Goal: Check status

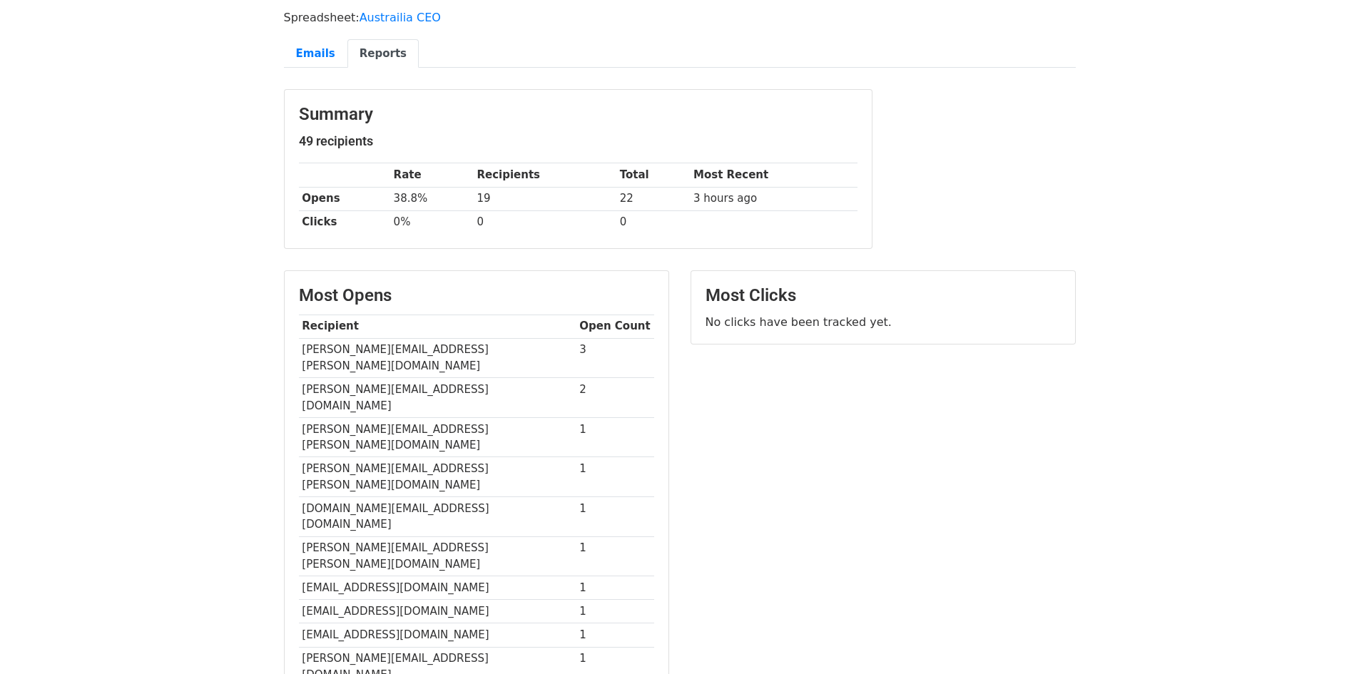
scroll to position [92, 0]
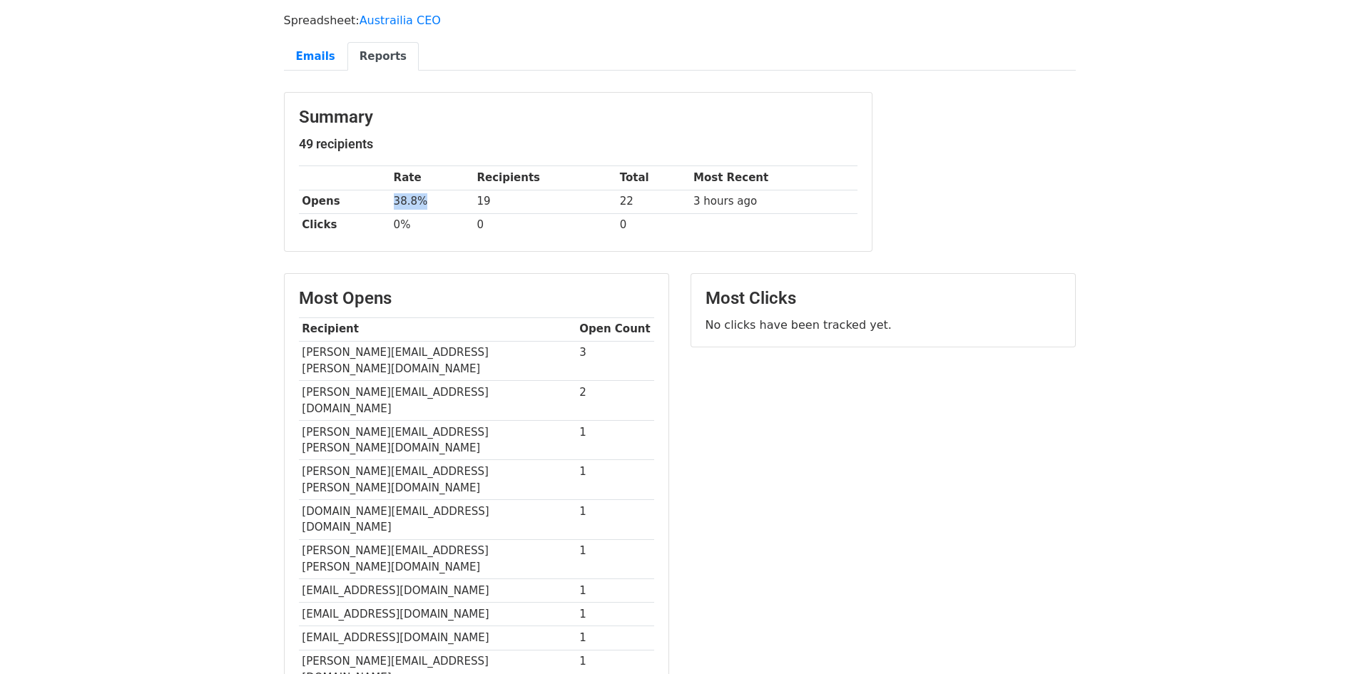
drag, startPoint x: 382, startPoint y: 210, endPoint x: 431, endPoint y: 210, distance: 48.5
click at [431, 210] on tr "Opens 38.8% 19 22 3 hours ago" at bounding box center [578, 202] width 559 height 24
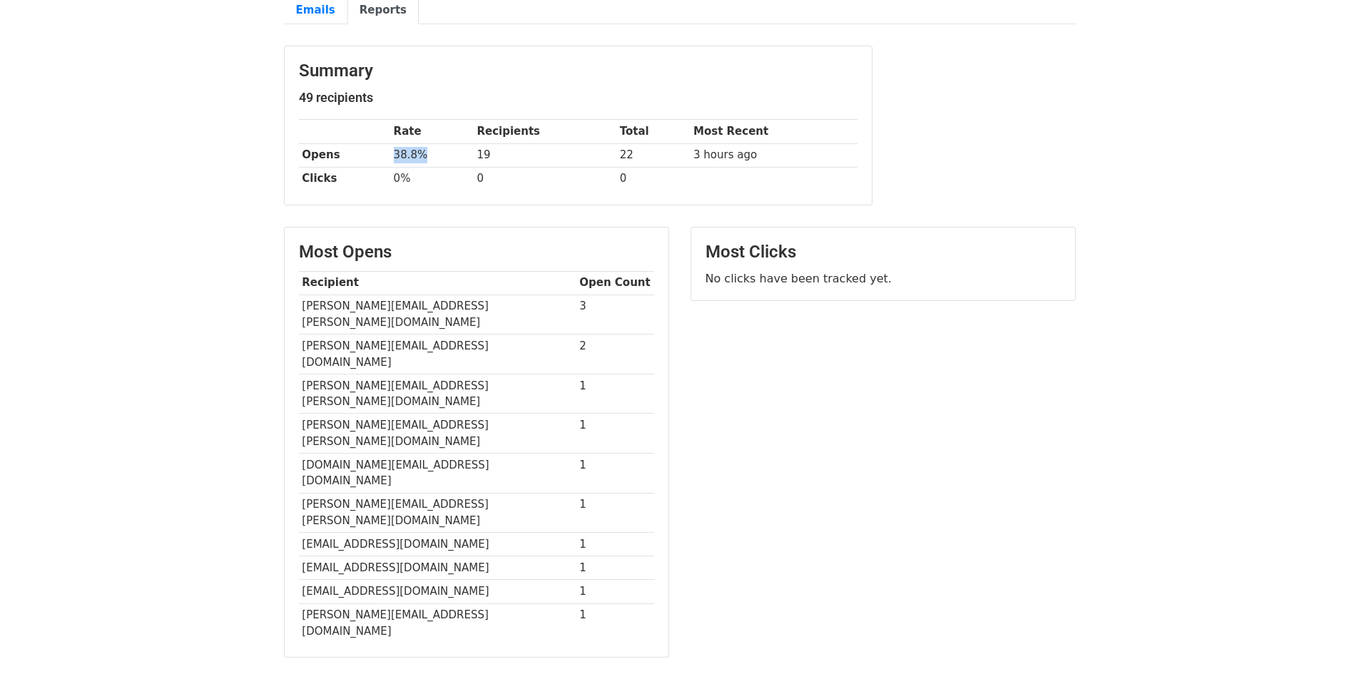
scroll to position [163, 0]
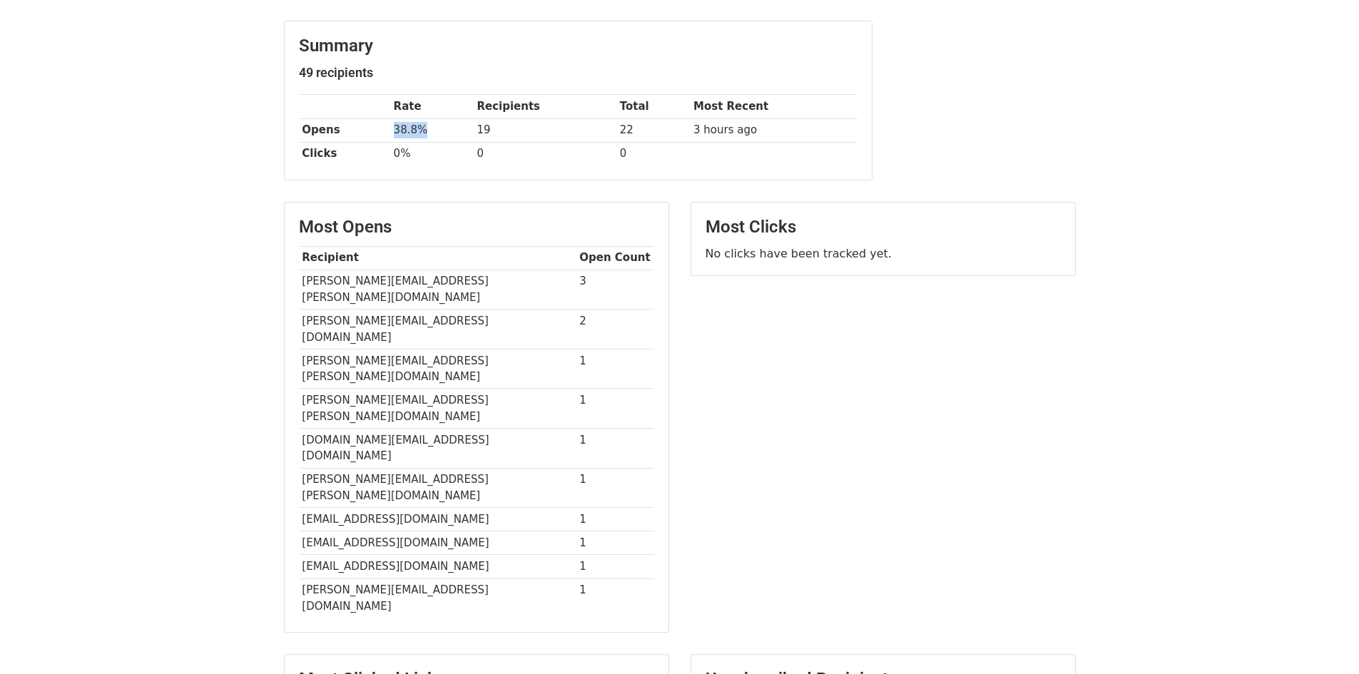
click at [395, 134] on td "38.8%" at bounding box center [431, 130] width 83 height 24
